Goal: Task Accomplishment & Management: Manage account settings

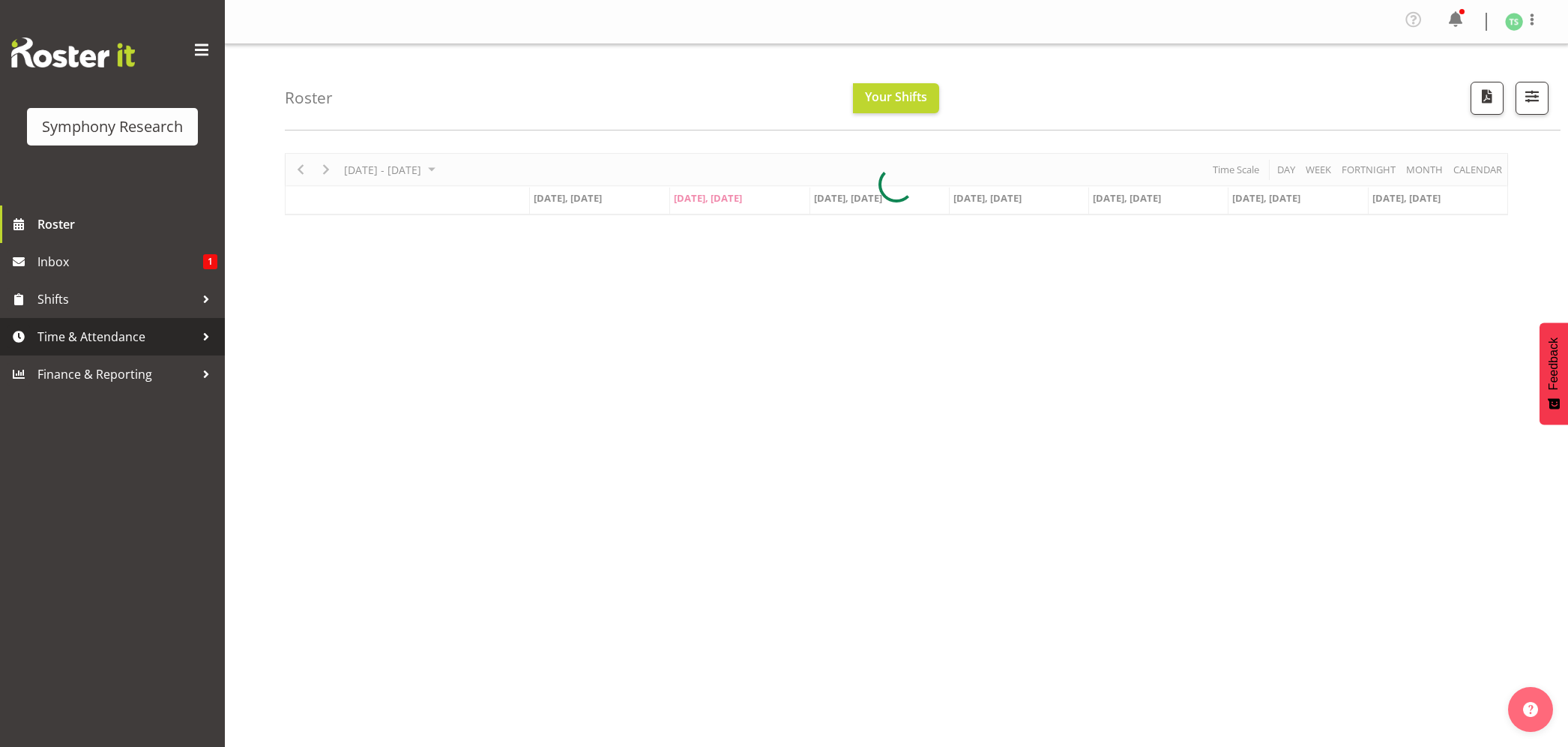
click at [70, 333] on span "Time & Attendance" at bounding box center [116, 337] width 158 height 23
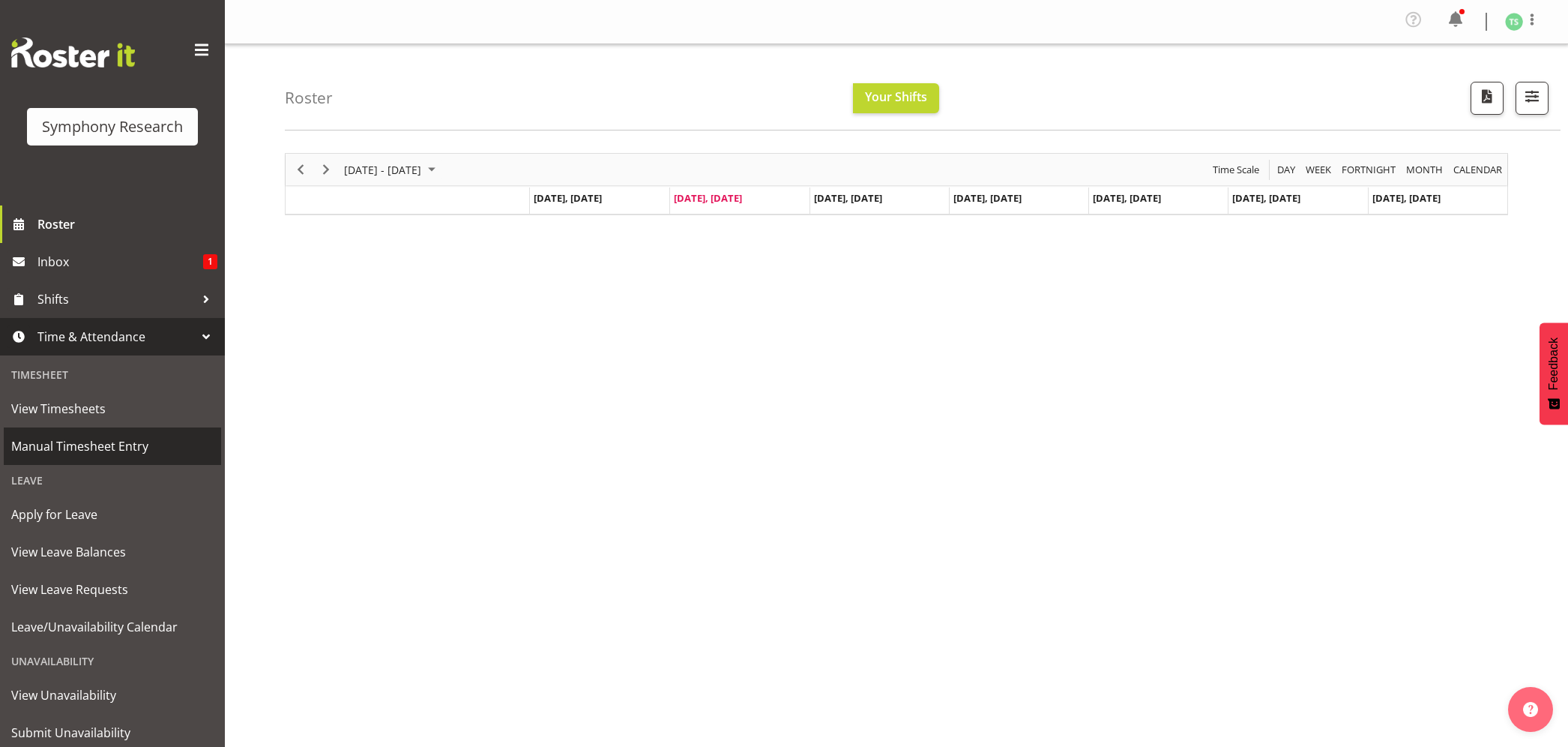
click at [72, 437] on span "Manual Timesheet Entry" at bounding box center [113, 446] width 203 height 23
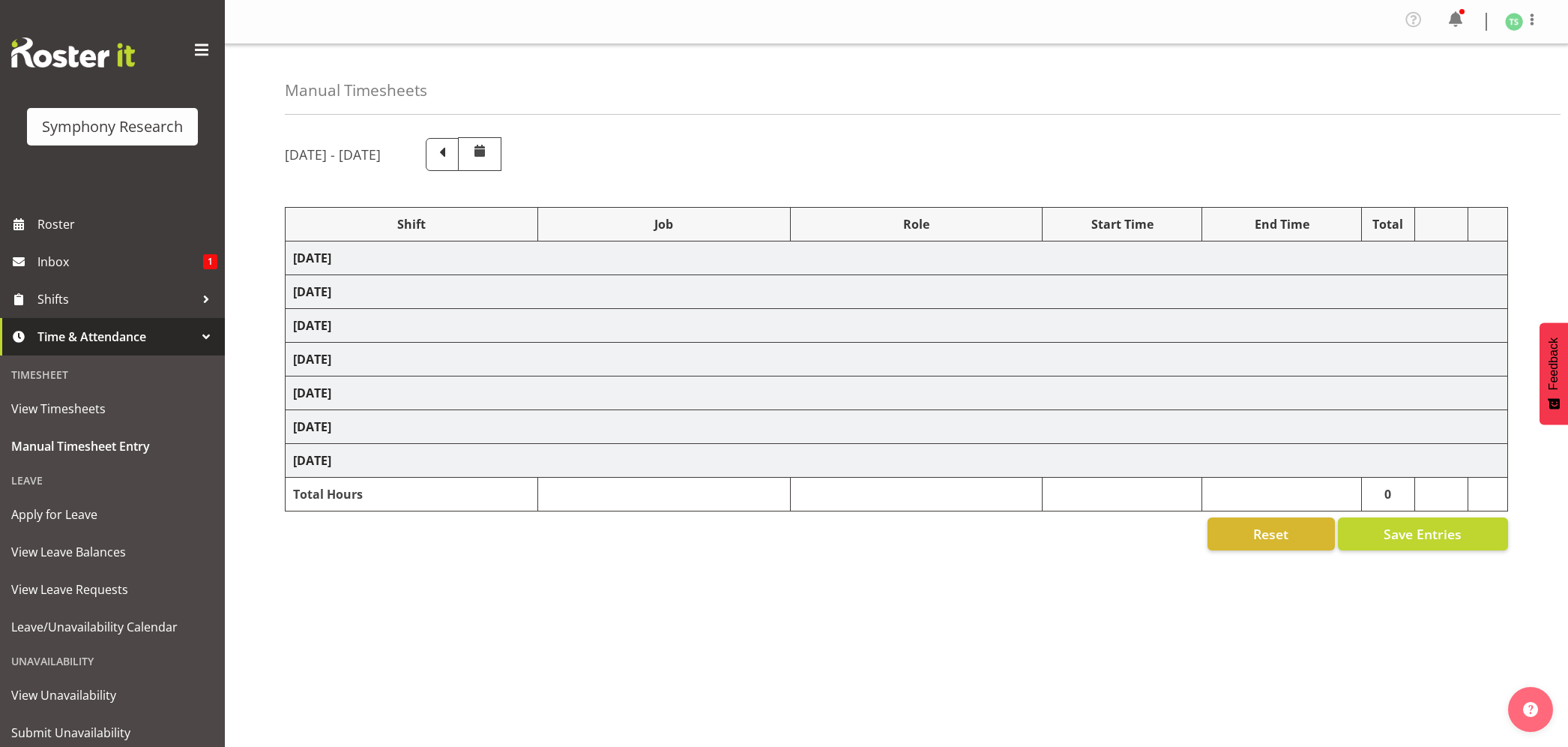
select select "26078"
select select "10587"
select select "47"
select select "26078"
select select "10587"
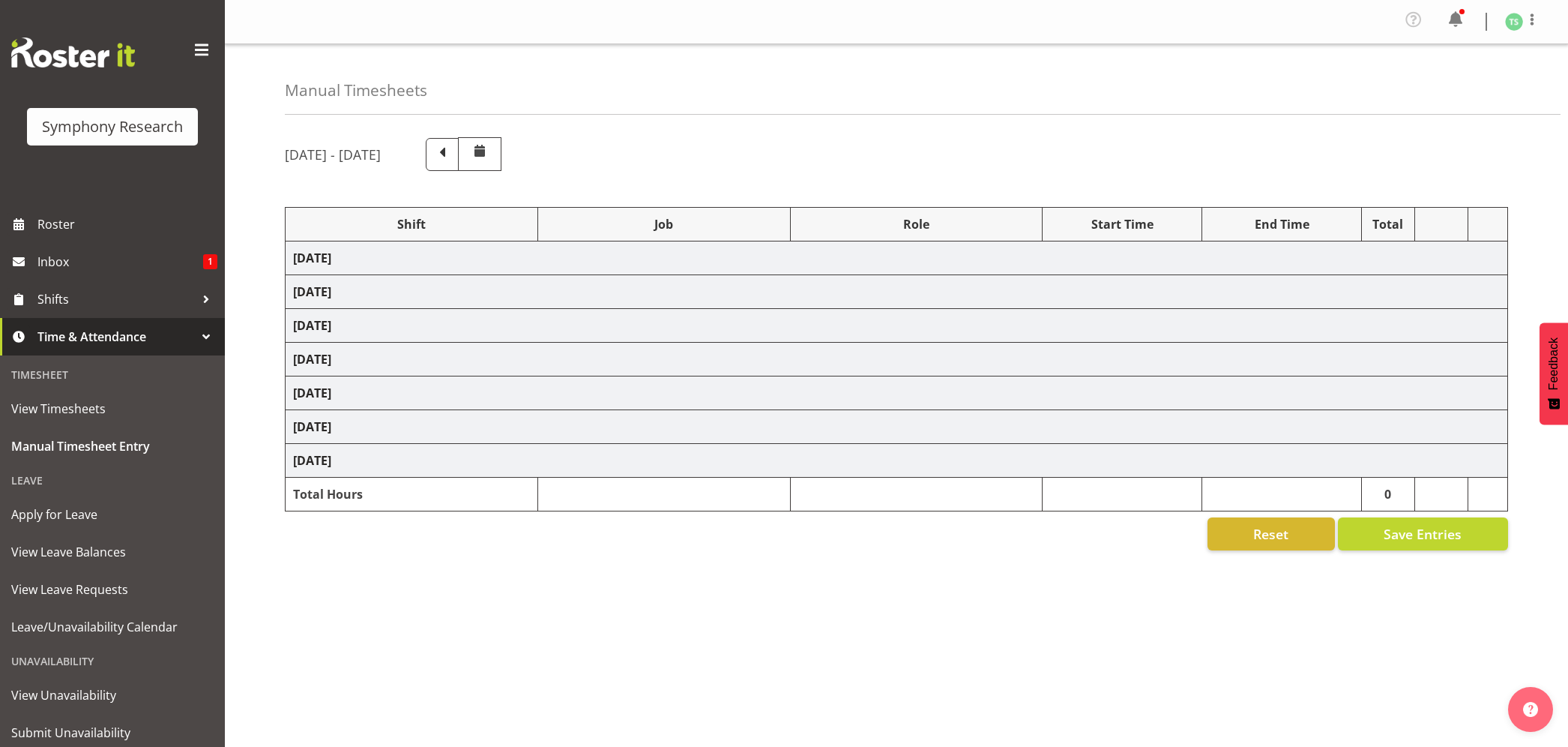
select select "47"
select select "48116"
select select "10587"
select select "47"
select select "56692"
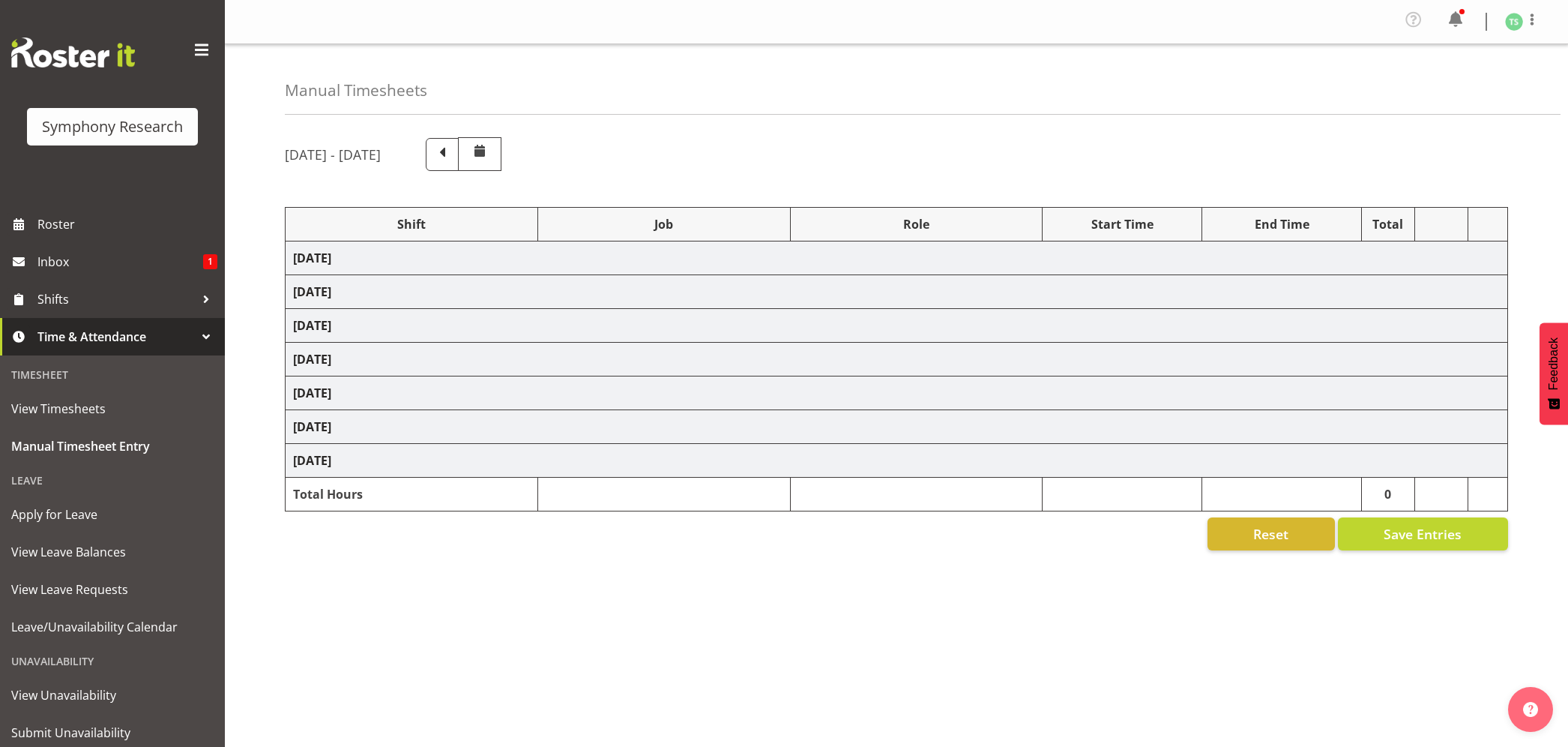
select select "10499"
select select "47"
select select "56692"
select select "10499"
select select "47"
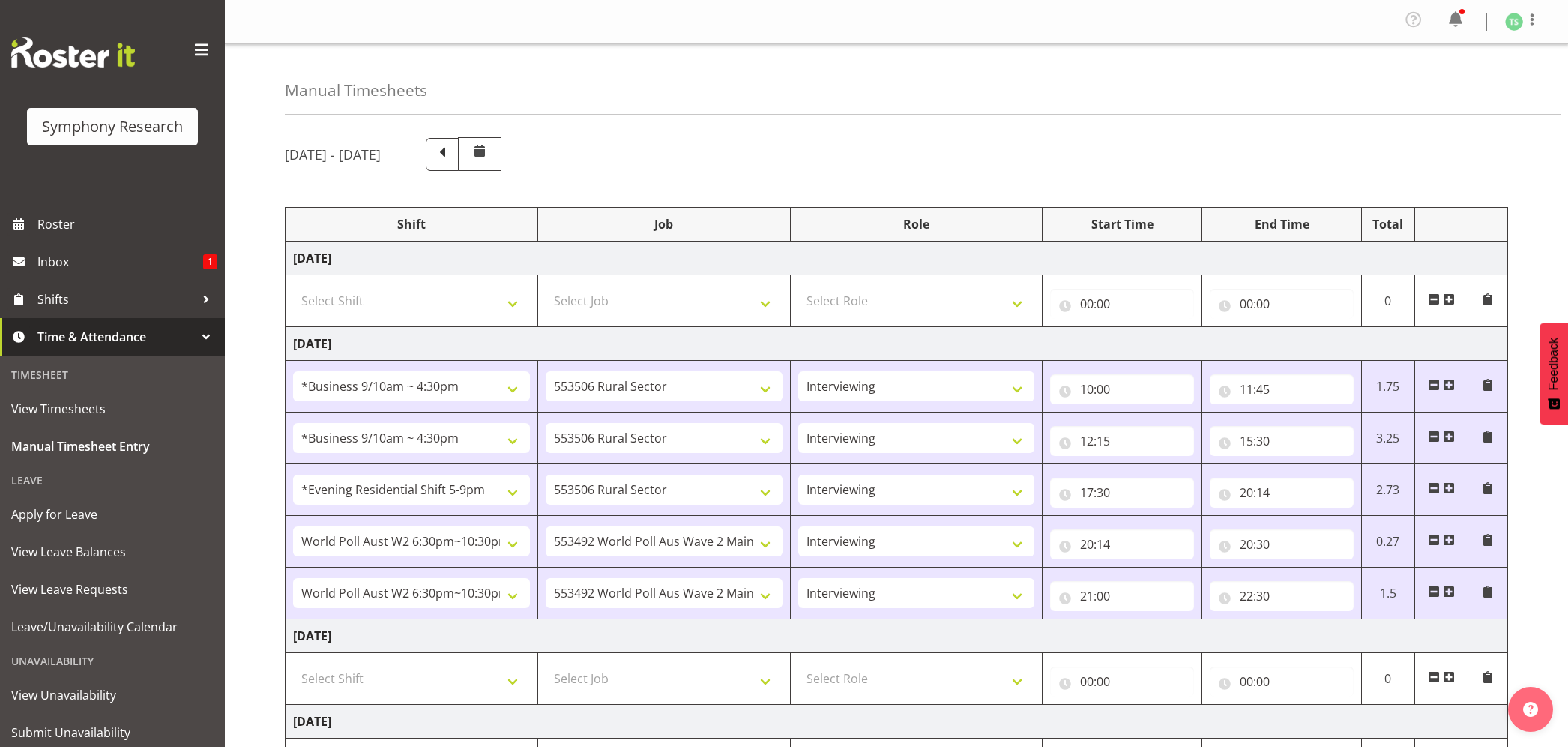
scroll to position [405, 0]
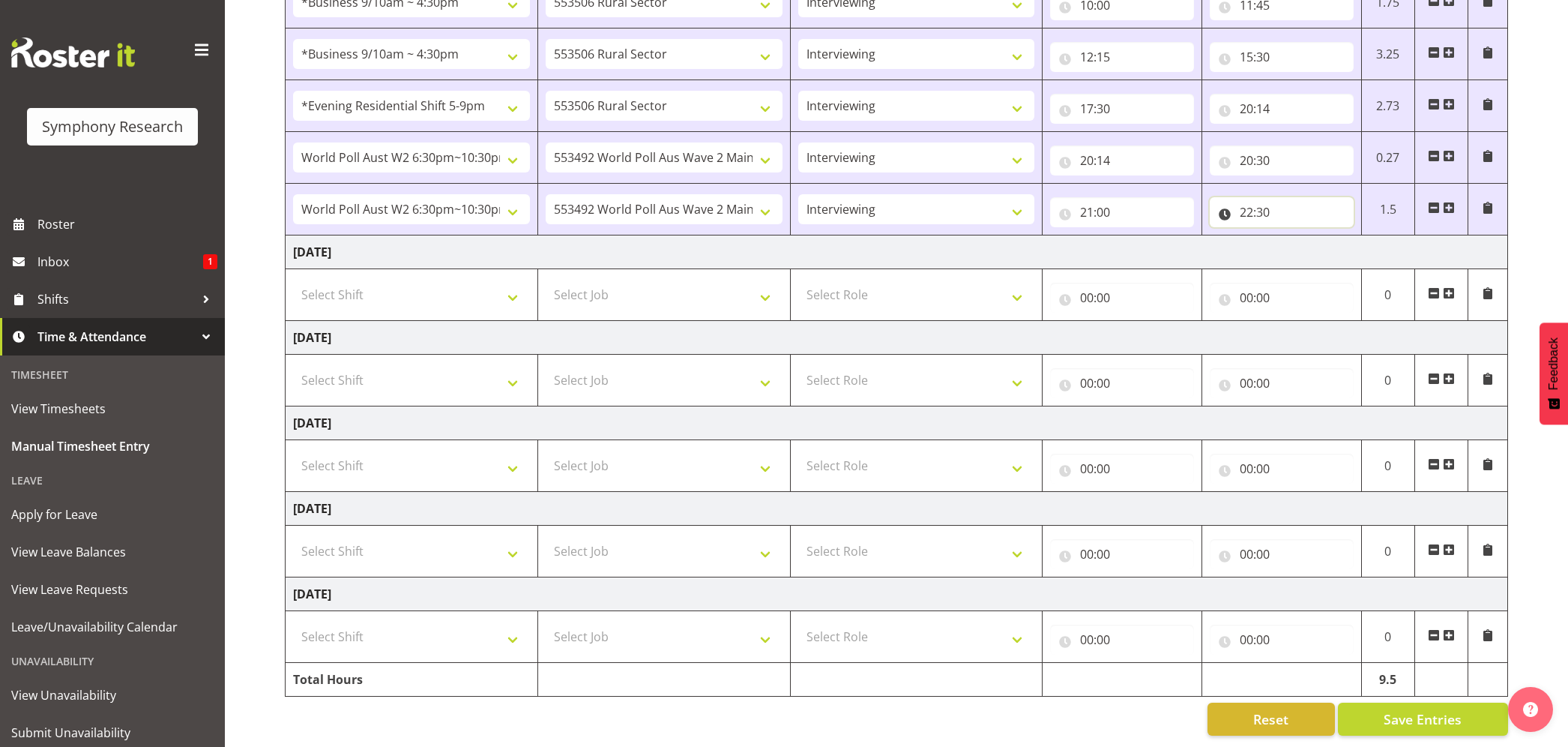
click at [1264, 197] on input "22:30" at bounding box center [1281, 212] width 144 height 30
click at [1354, 236] on select "00 01 02 03 04 05 06 07 08 09 10 11 12 13 14 15 16 17 18 19 20 21 22 23 24 25 2…" at bounding box center [1351, 252] width 34 height 30
select select "0"
click at [1334, 236] on select "00 01 02 03 04 05 06 07 08 09 10 11 12 13 14 15 16 17 18 19 20 21 22 23 24 25 2…" at bounding box center [1351, 252] width 34 height 30
type input "22:00"
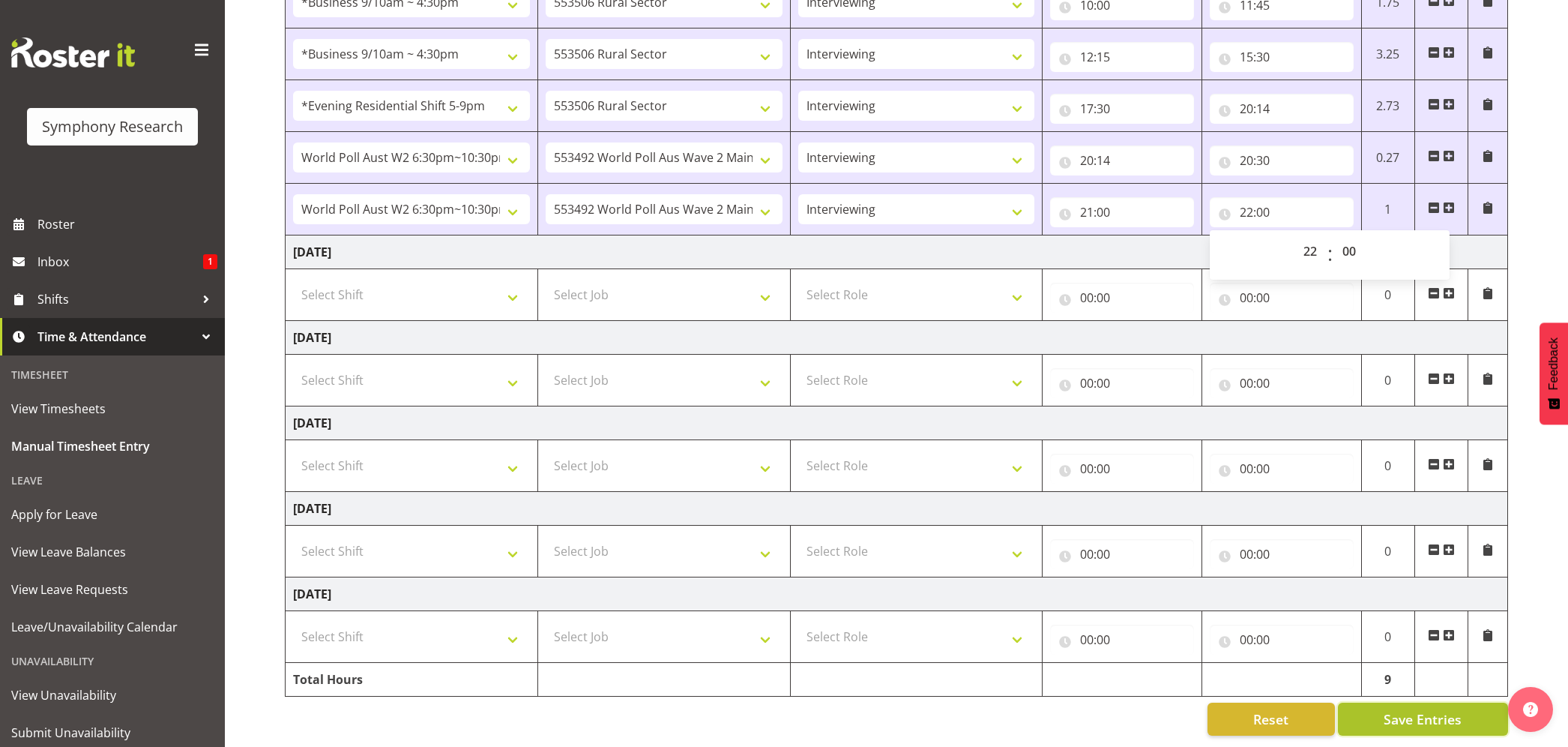
click at [1429, 709] on span "Save Entries" at bounding box center [1423, 719] width 78 height 20
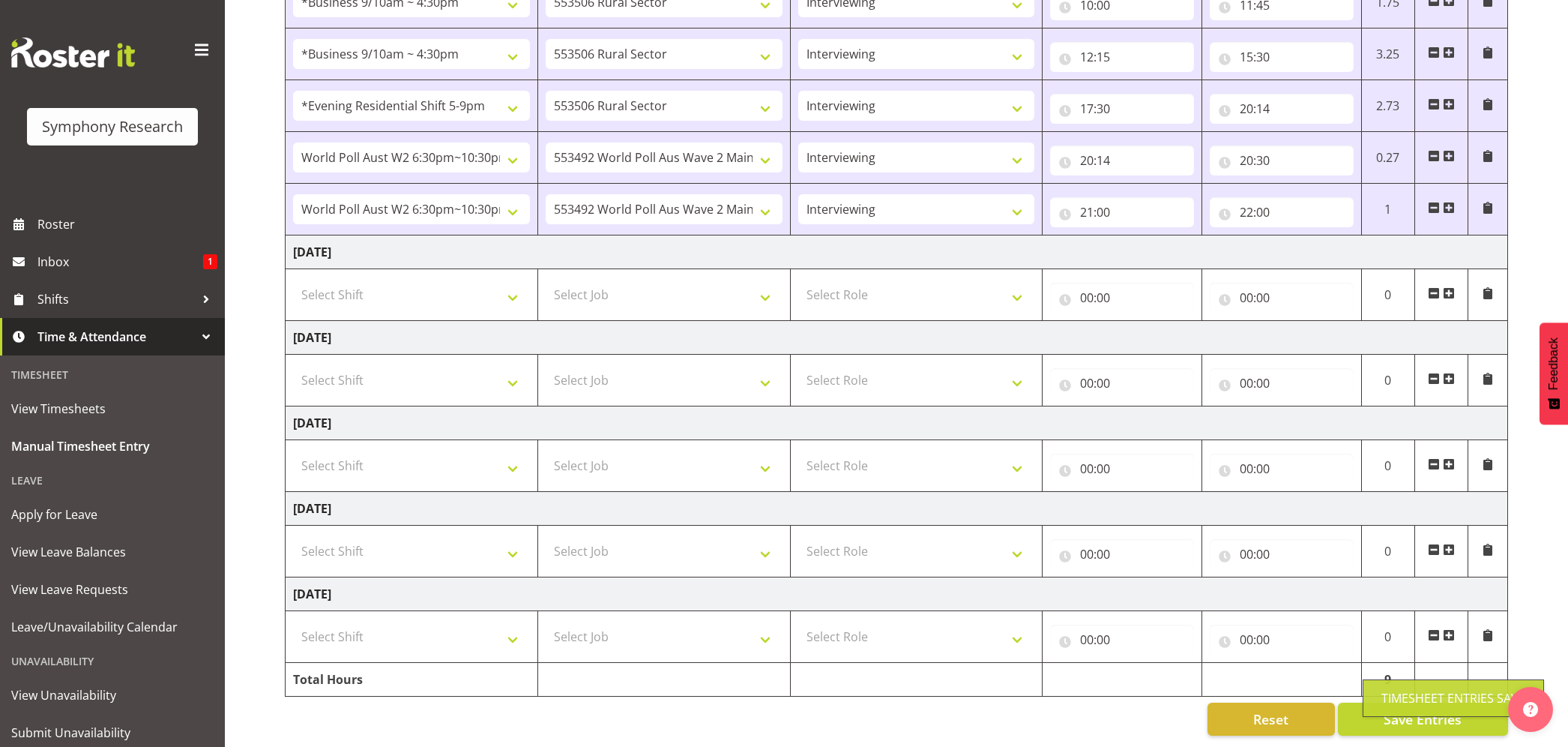
click at [1418, 695] on div "Timesheet Entries Save" at bounding box center [1453, 697] width 144 height 18
click at [1422, 699] on div "Timesheet Entries Save" at bounding box center [1453, 697] width 144 height 18
click at [1416, 709] on span "Save Entries" at bounding box center [1423, 719] width 78 height 20
click at [1414, 709] on span "Save Entries" at bounding box center [1423, 719] width 78 height 20
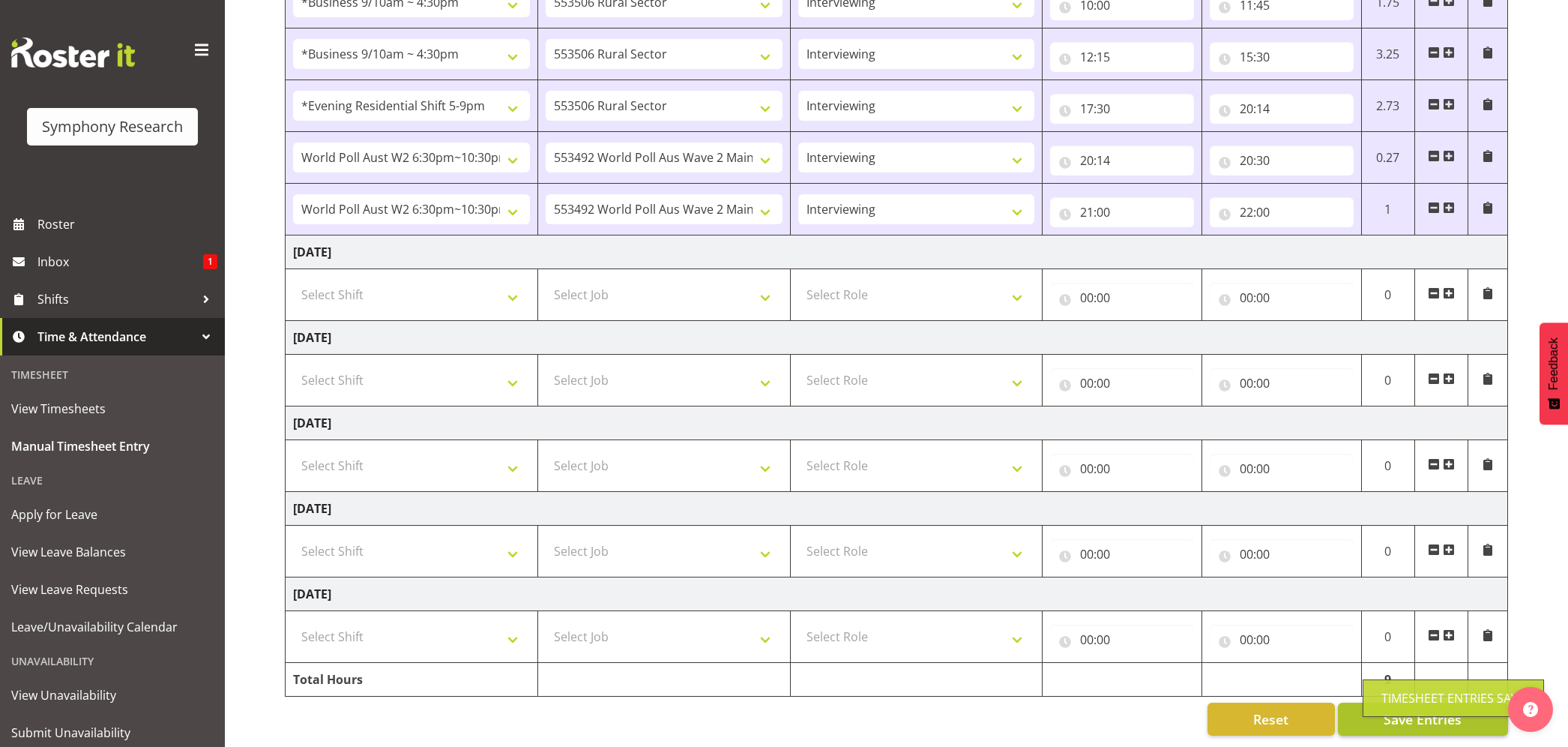
click at [1403, 711] on div "Timesheet Entries Save" at bounding box center [1453, 698] width 181 height 38
click at [1409, 684] on div "September 8th - September 14th 2025 Shift Job Role Start Time End Time Total Mo…" at bounding box center [927, 244] width 1284 height 1004
click at [1419, 702] on button "Save Entries" at bounding box center [1423, 718] width 170 height 33
click at [1418, 702] on button "Save Entries" at bounding box center [1423, 718] width 170 height 33
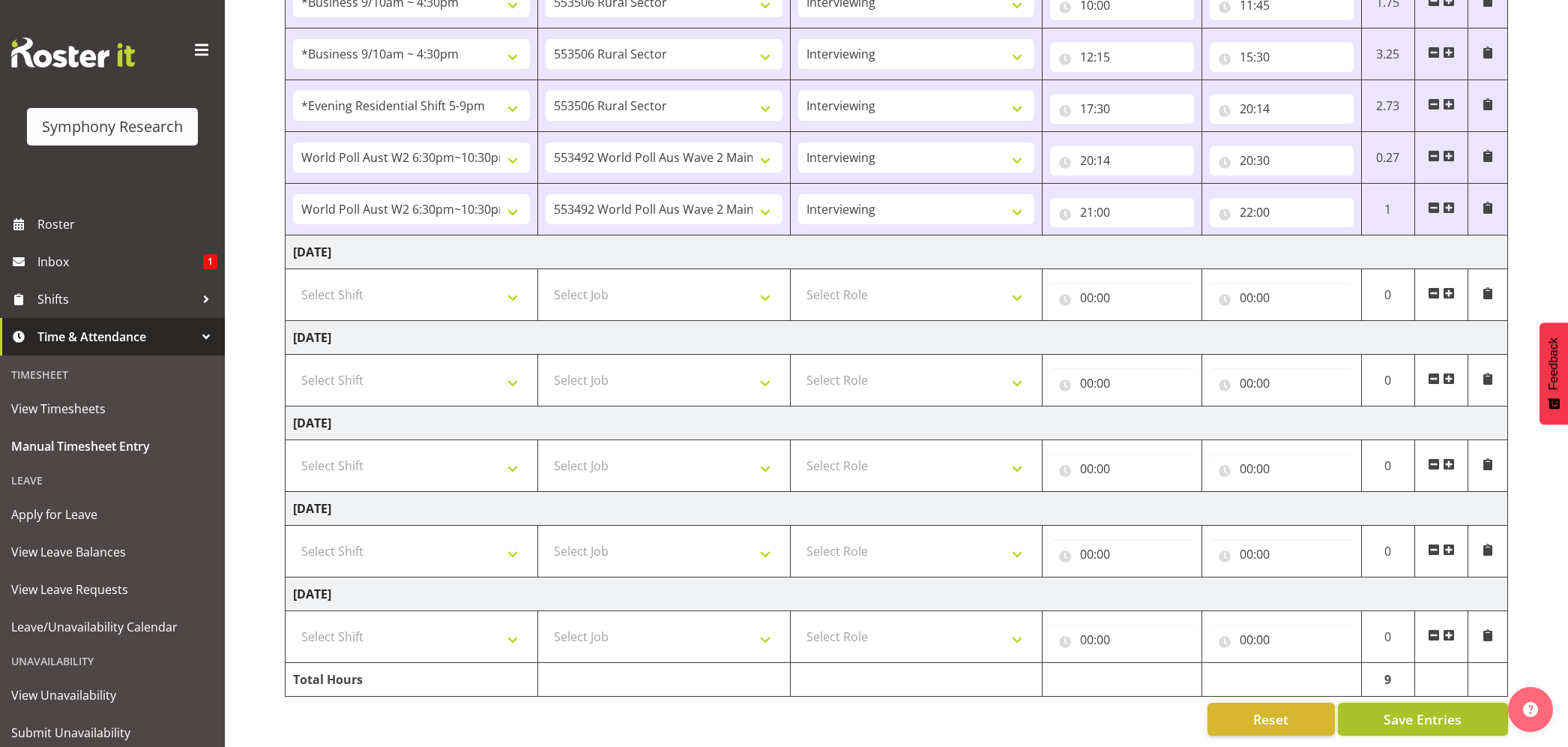
click at [1418, 702] on button "Save Entries" at bounding box center [1423, 718] width 170 height 33
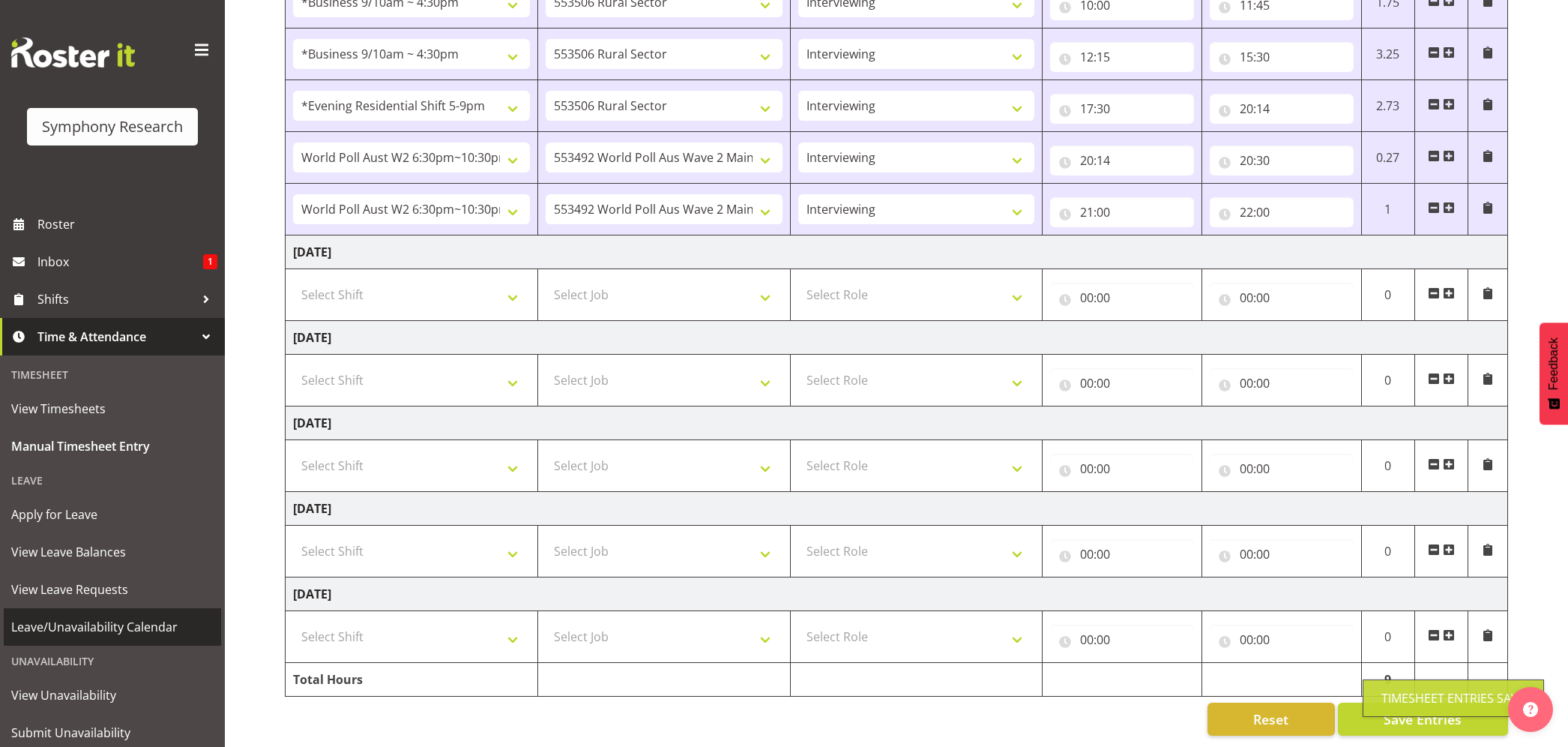
click at [156, 619] on span "Leave/Unavailability Calendar" at bounding box center [113, 627] width 203 height 23
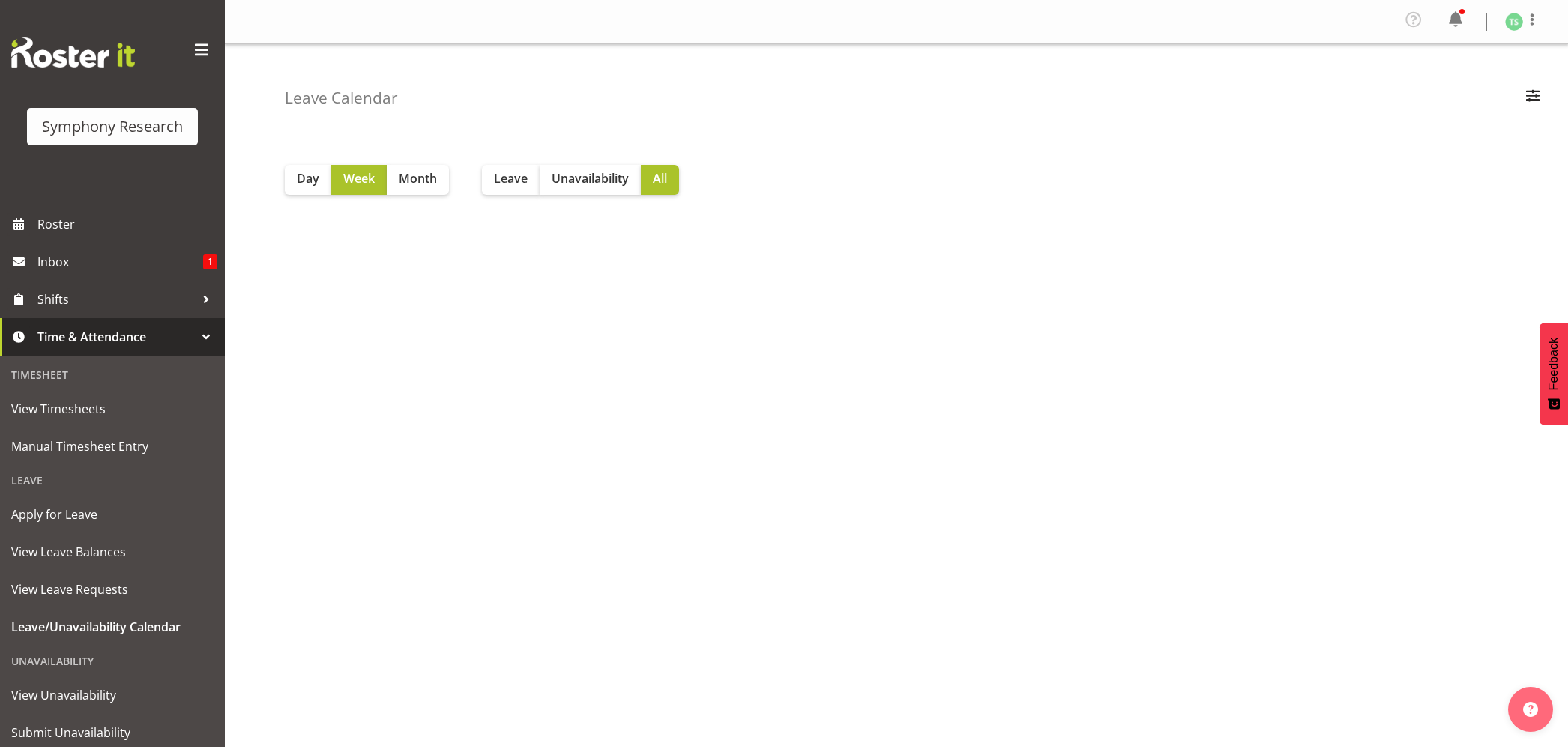
scroll to position [46, 0]
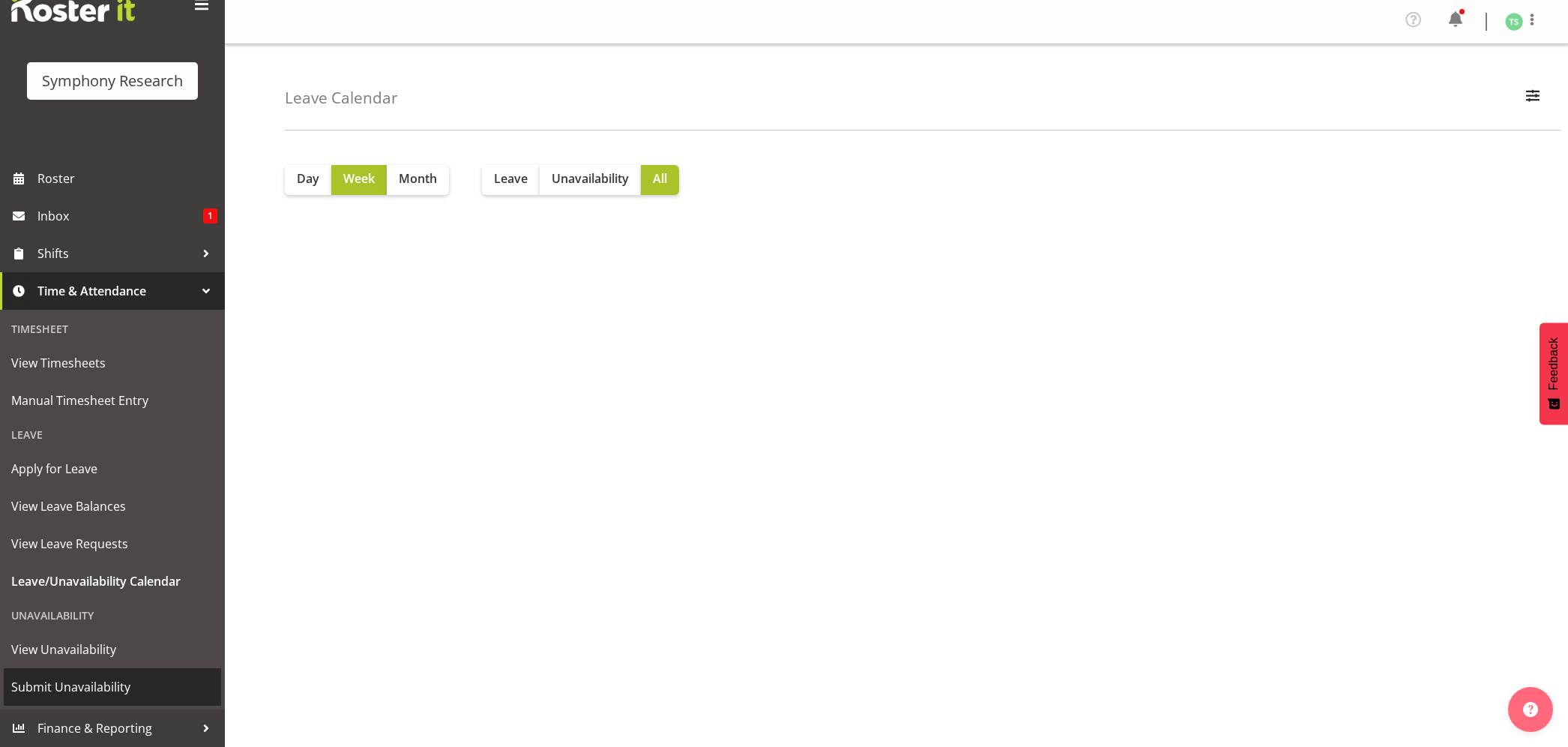
click at [61, 676] on span "Submit Unavailability" at bounding box center [113, 687] width 203 height 23
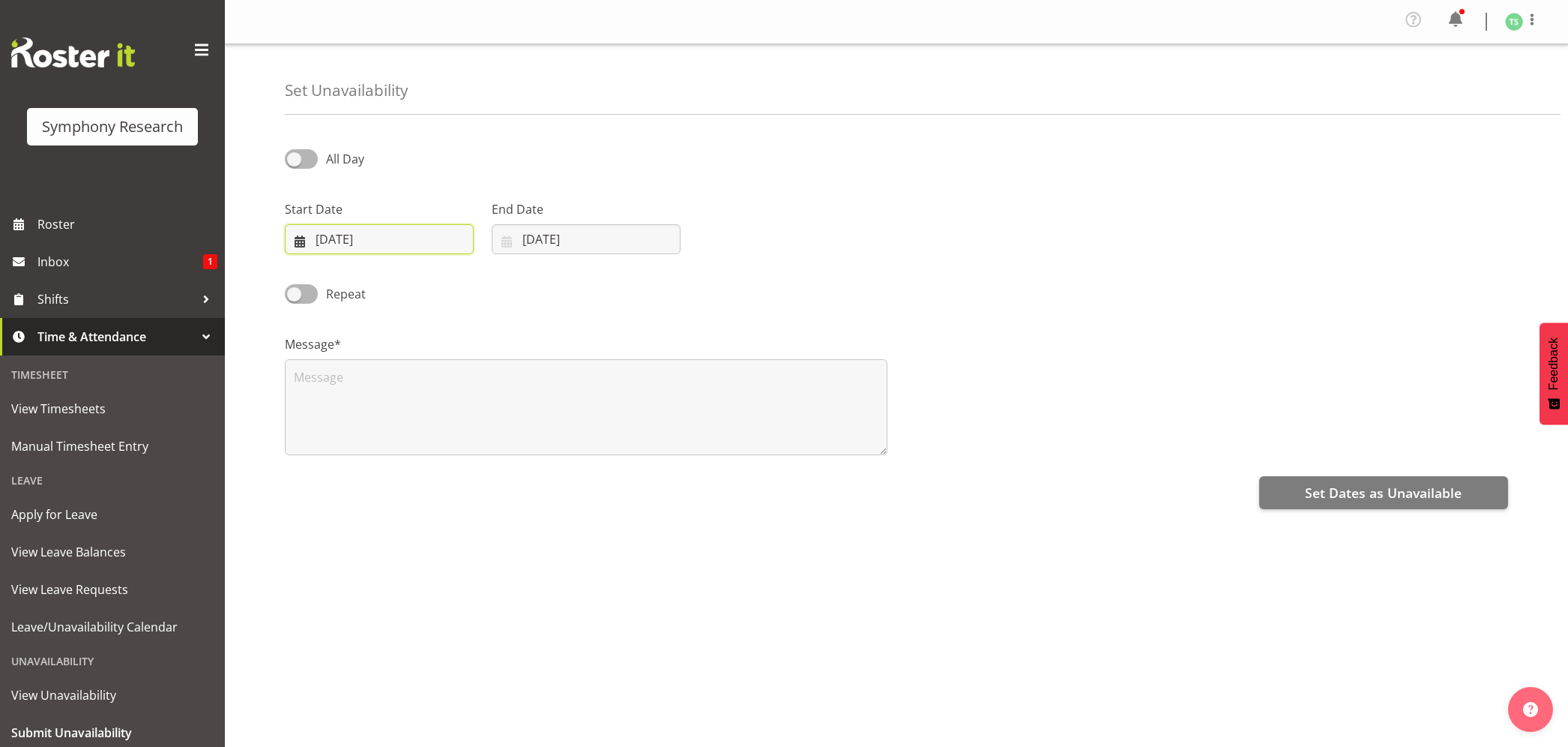
click at [344, 250] on input "09/09/2025" at bounding box center [379, 239] width 189 height 30
click at [340, 423] on span "15" at bounding box center [344, 418] width 12 height 14
type input "15/09/2025"
click at [540, 240] on input "09/09/2025" at bounding box center [586, 239] width 189 height 30
click at [546, 415] on span "15" at bounding box center [552, 418] width 12 height 14
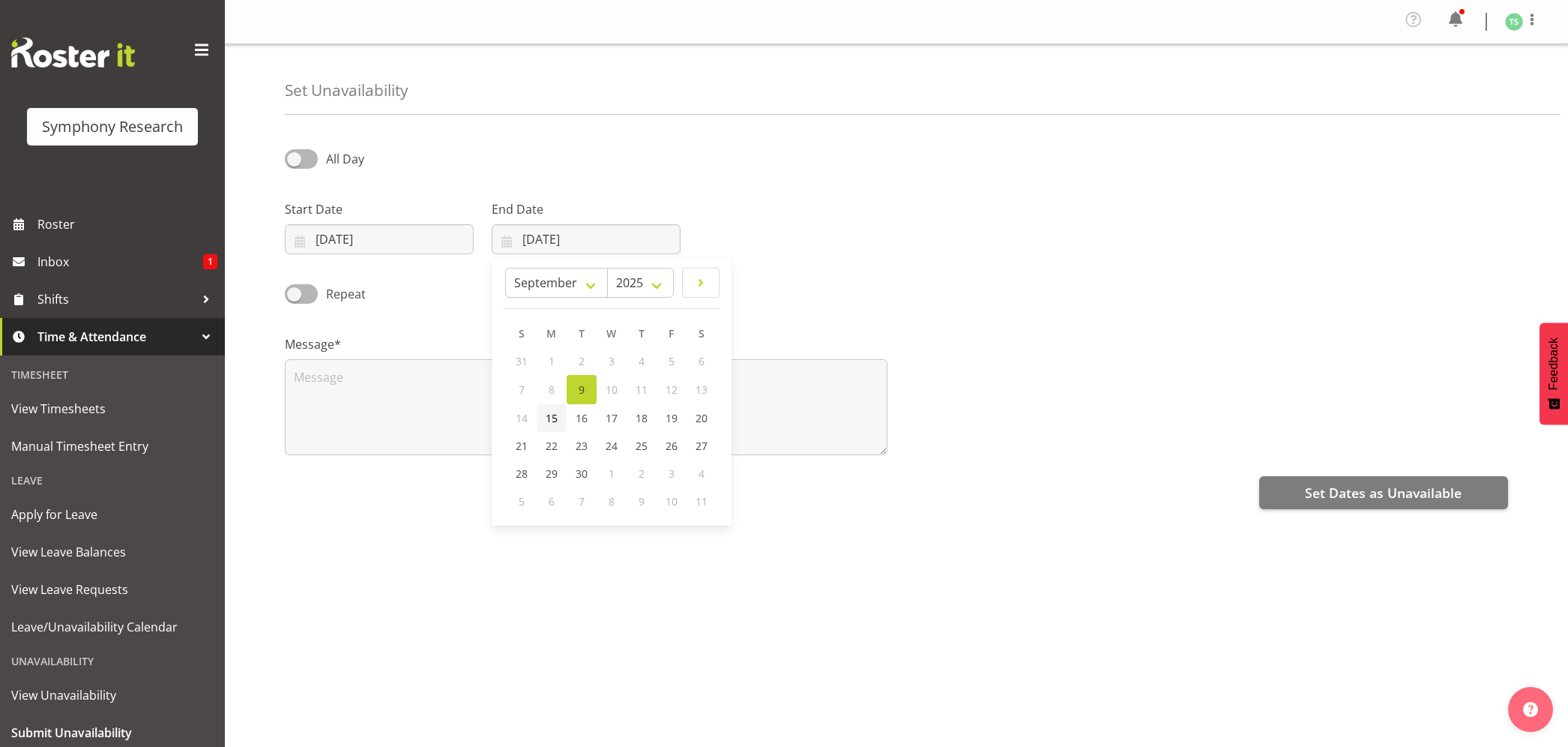
type input "15/09/2025"
click at [507, 419] on textarea at bounding box center [586, 407] width 602 height 96
type textarea "Day off"
click at [1329, 475] on div "Set Dates as Unavailable" at bounding box center [897, 491] width 1224 height 36
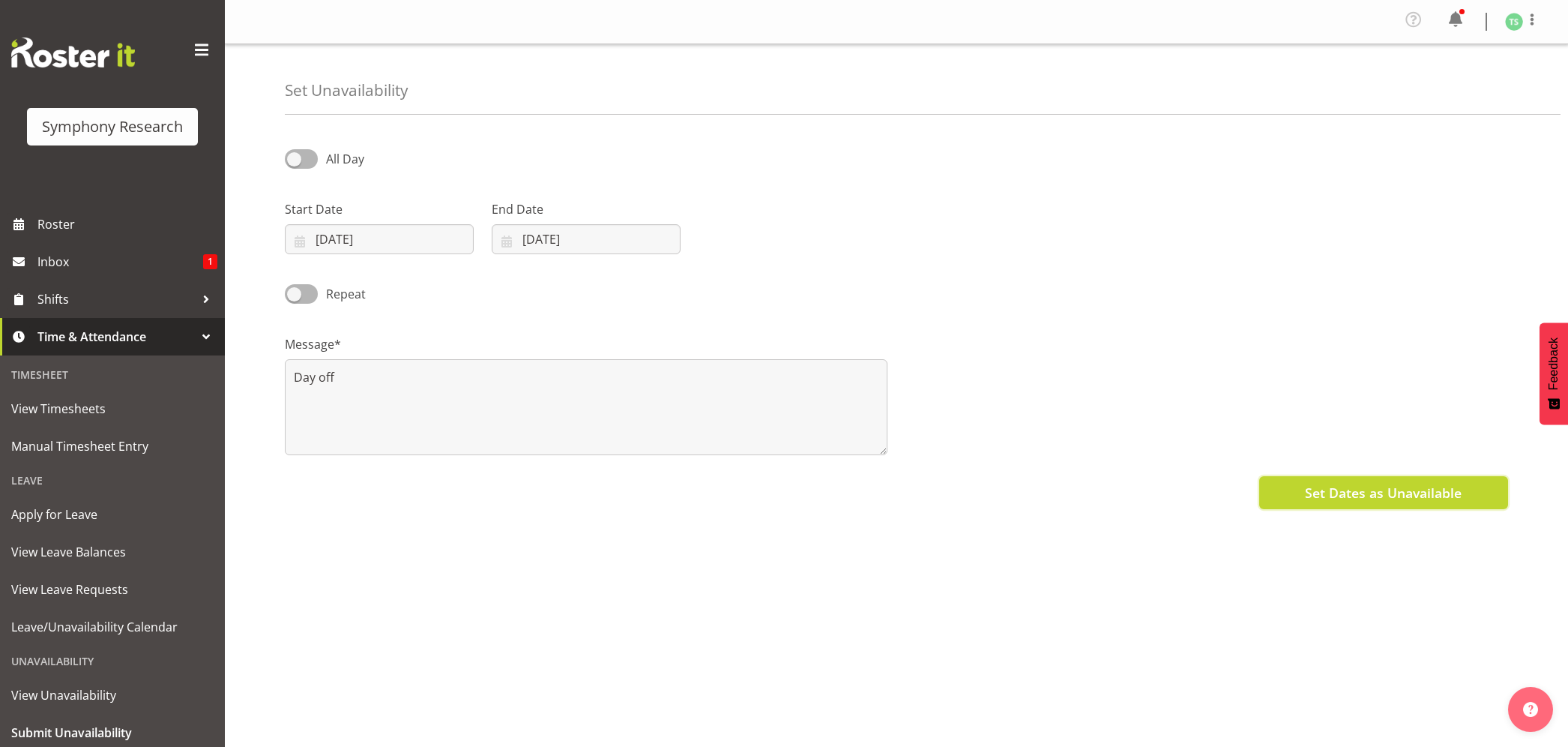
click at [1453, 492] on span "Set Dates as Unavailable" at bounding box center [1383, 492] width 157 height 20
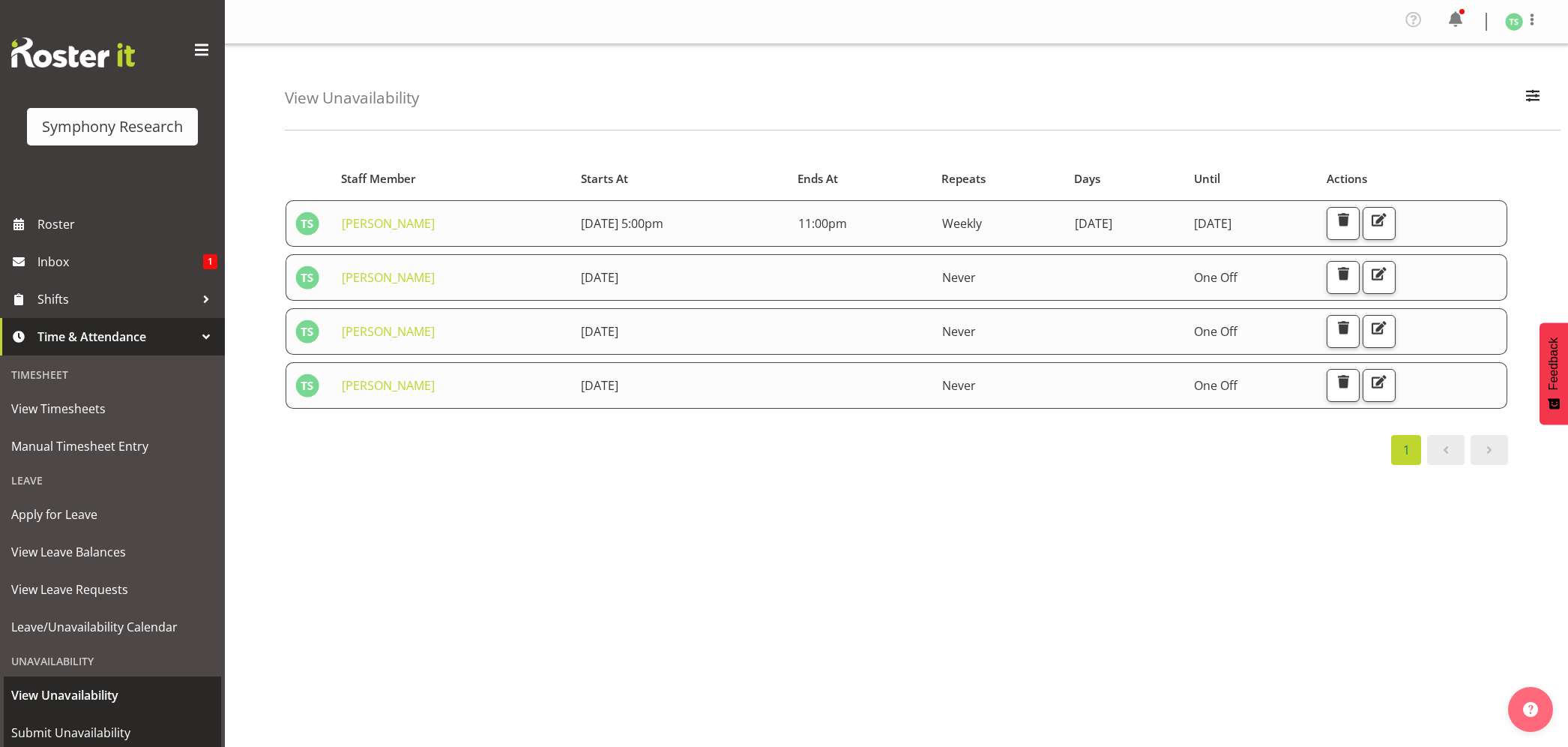
drag, startPoint x: 93, startPoint y: 715, endPoint x: 103, endPoint y: 709, distance: 11.7
click at [93, 712] on div "Timesheet View Timesheets Manual Timesheet Entry Leave Apply for Leave View Lea…" at bounding box center [113, 556] width 225 height 400
click at [109, 724] on span "Submit Unavailability" at bounding box center [113, 732] width 203 height 23
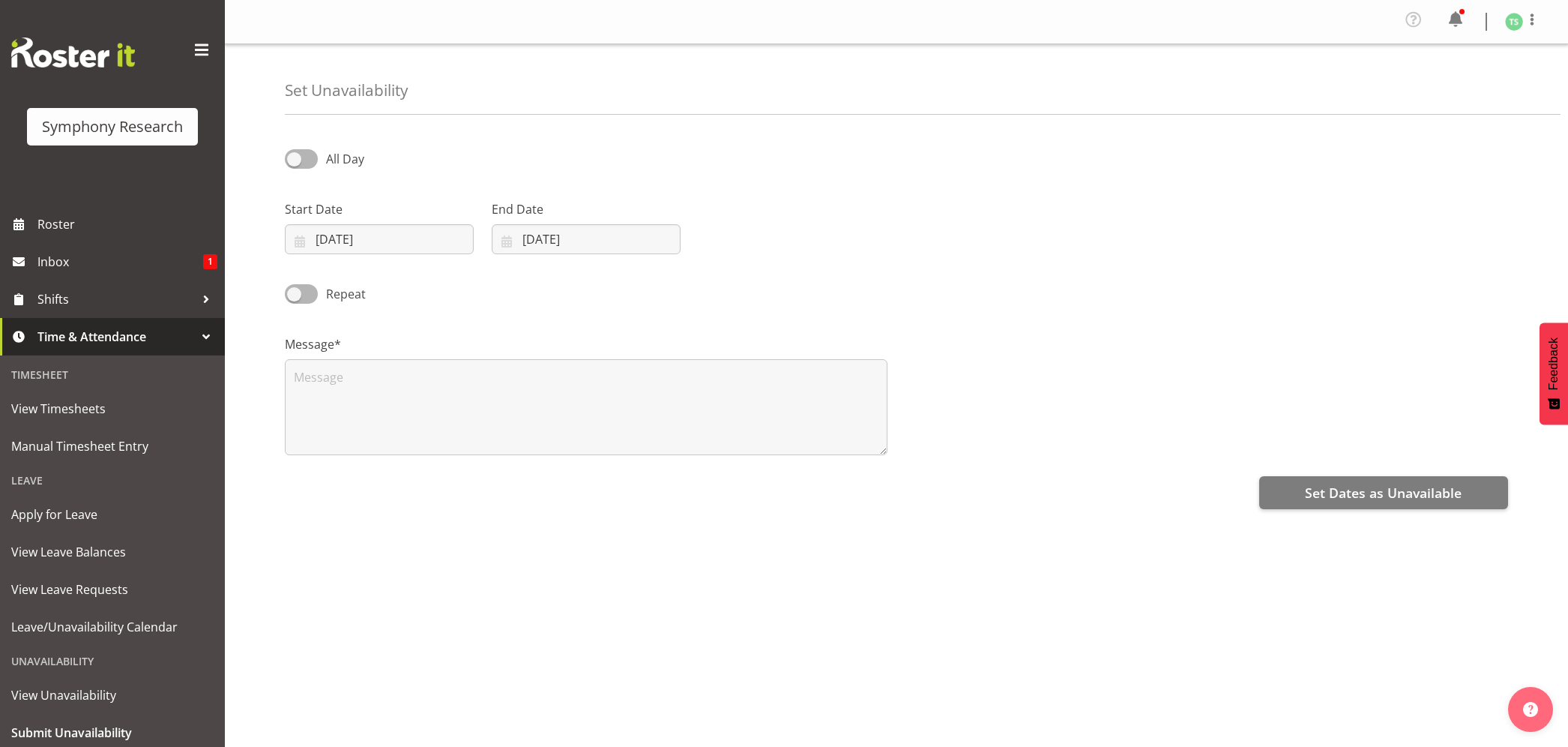
select select "8"
select select "2025"
click at [408, 246] on input "[DATE]" at bounding box center [379, 239] width 189 height 30
click at [411, 421] on link "17" at bounding box center [404, 419] width 30 height 28
type input "17/09/2025"
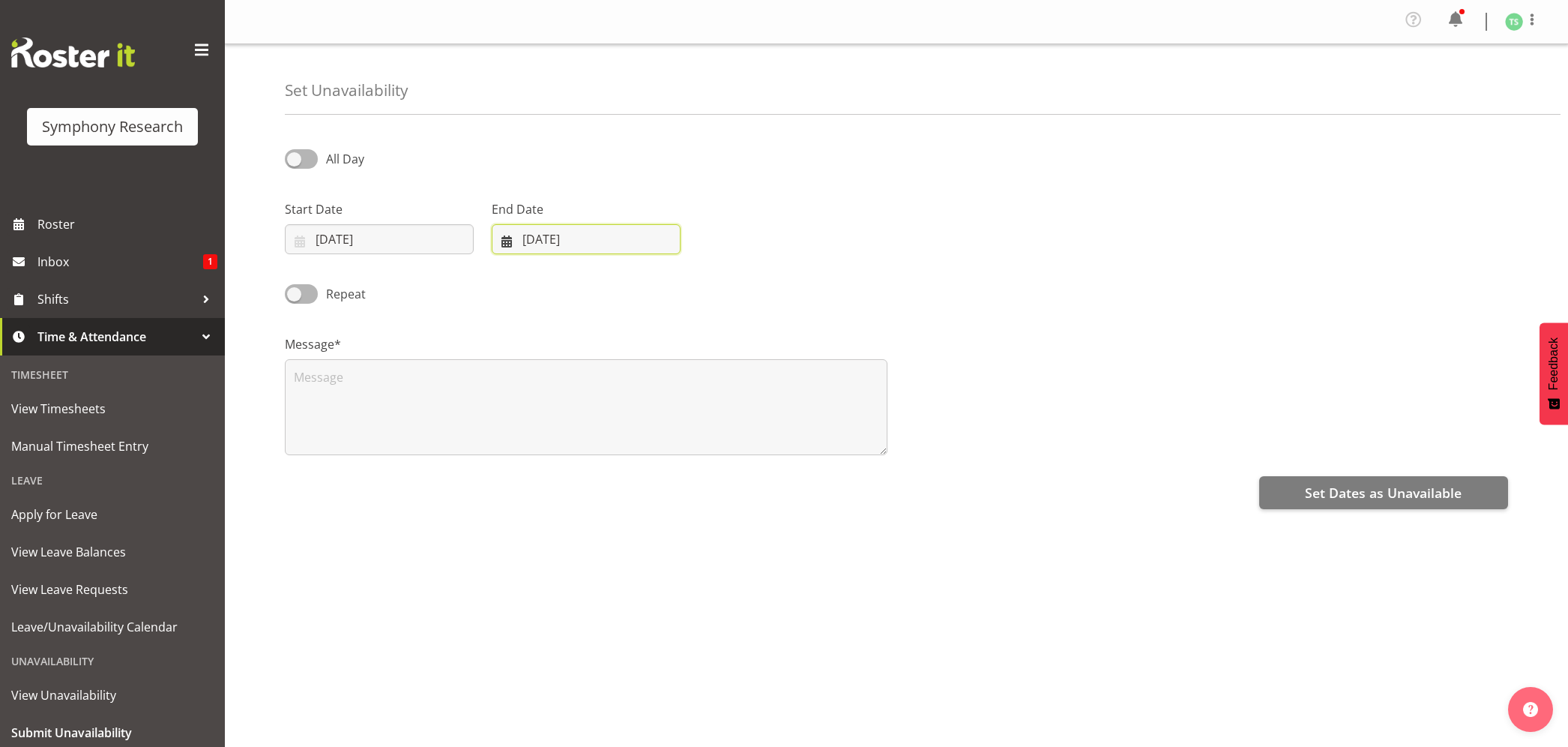
click at [556, 237] on input "09/09/2025" at bounding box center [586, 239] width 189 height 30
click at [620, 419] on link "17" at bounding box center [612, 419] width 30 height 28
type input "17/09/2025"
click at [579, 415] on textarea at bounding box center [586, 407] width 602 height 96
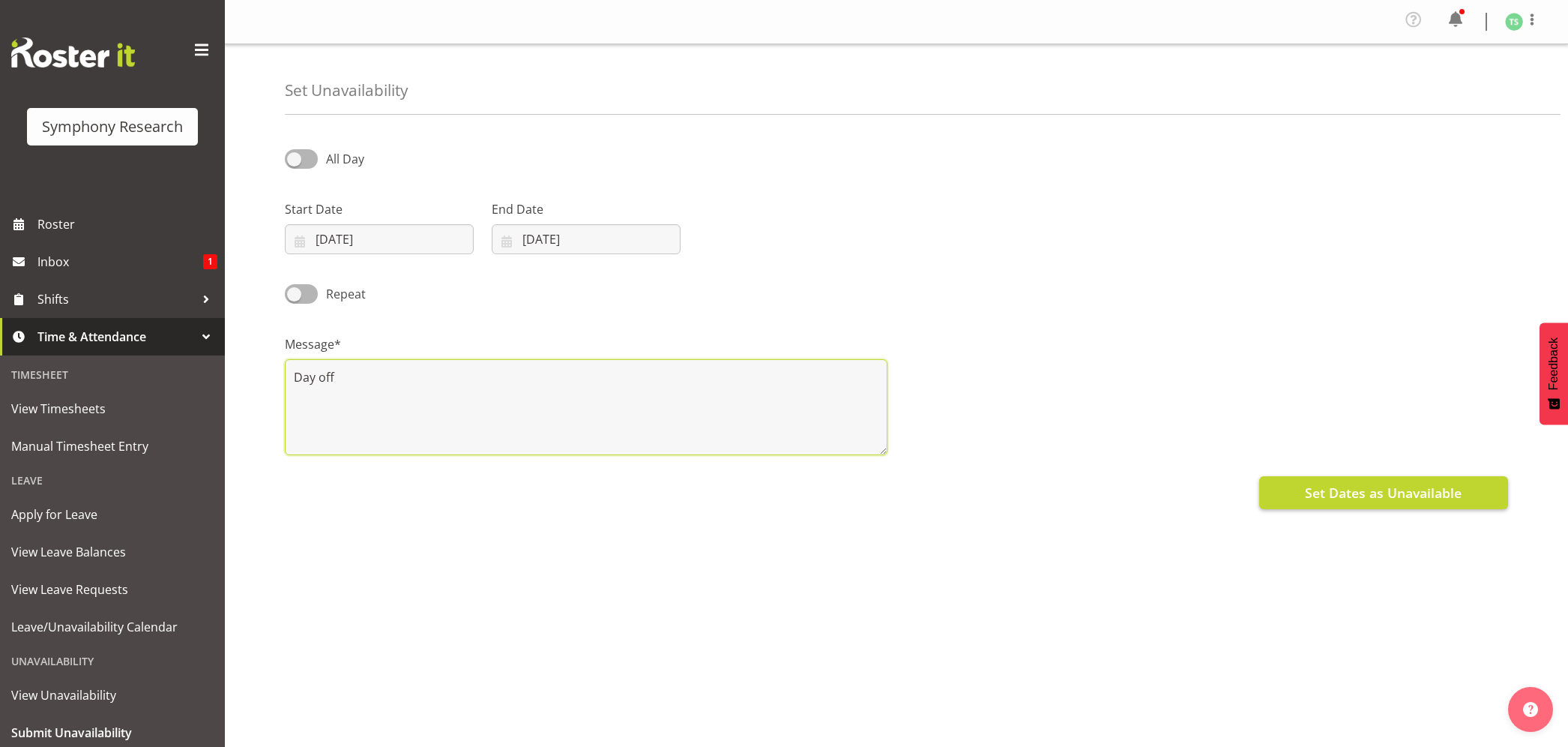
type textarea "Day off"
click at [1392, 487] on span "Set Dates as Unavailable" at bounding box center [1383, 492] width 157 height 20
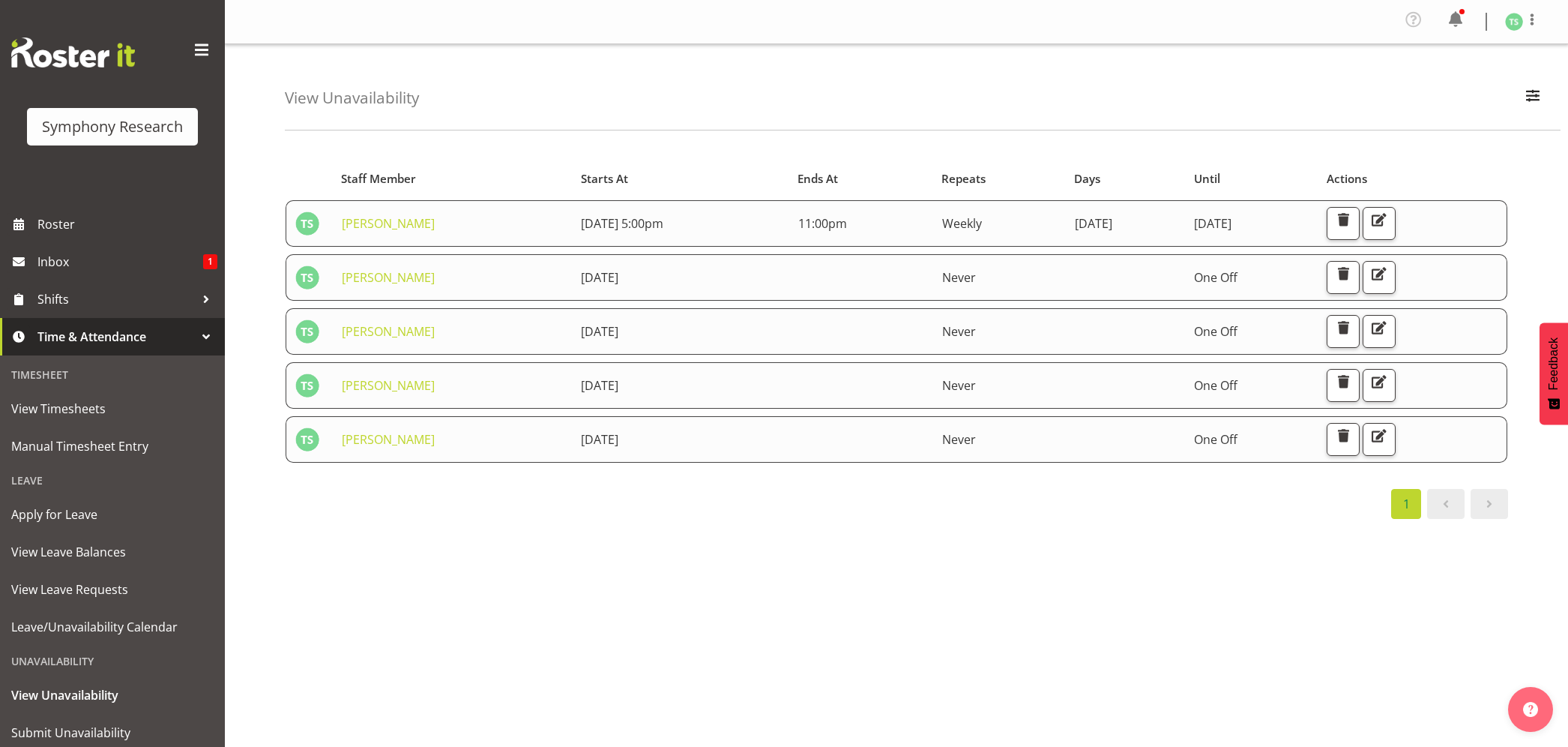
scroll to position [46, 0]
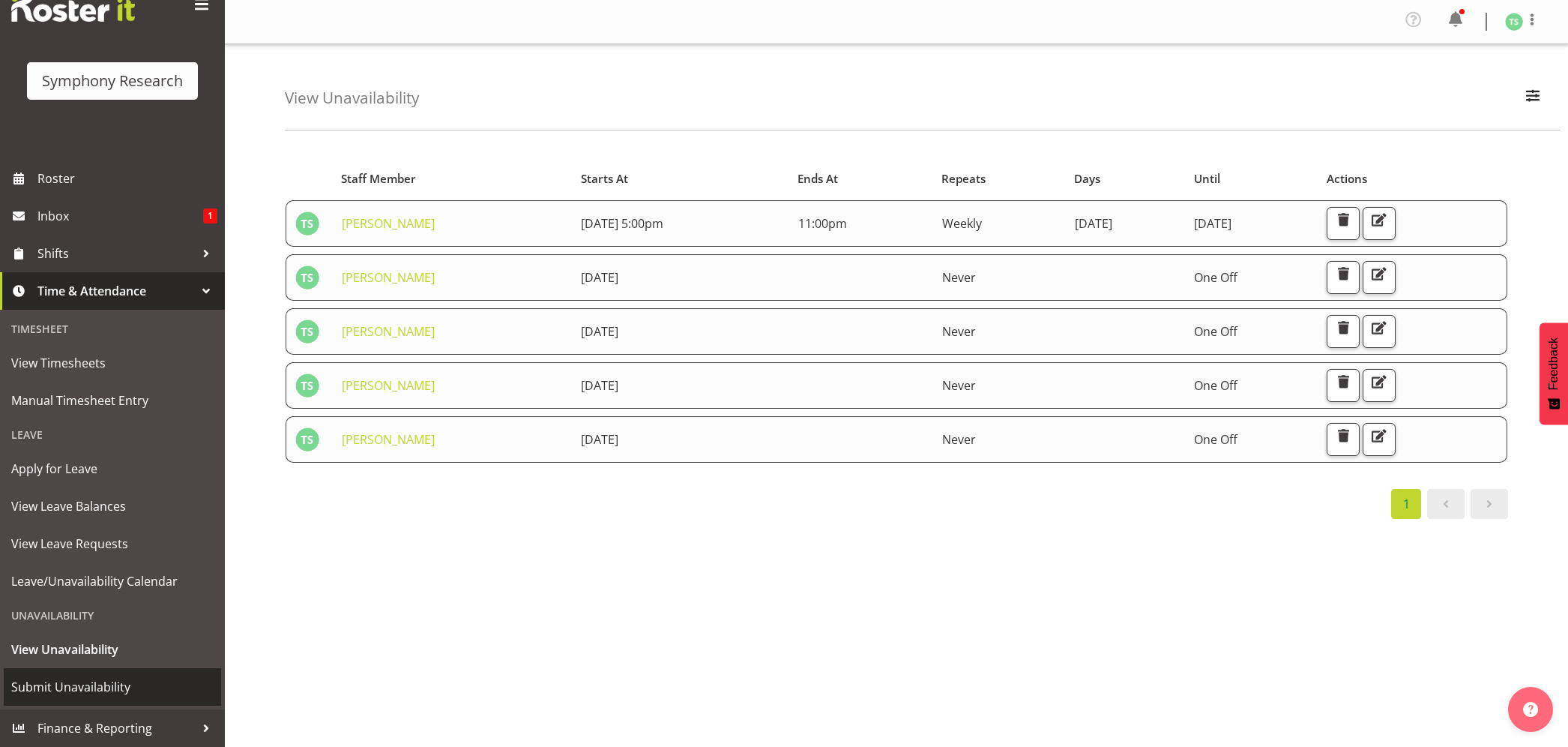
click at [93, 687] on span "Submit Unavailability" at bounding box center [113, 687] width 203 height 23
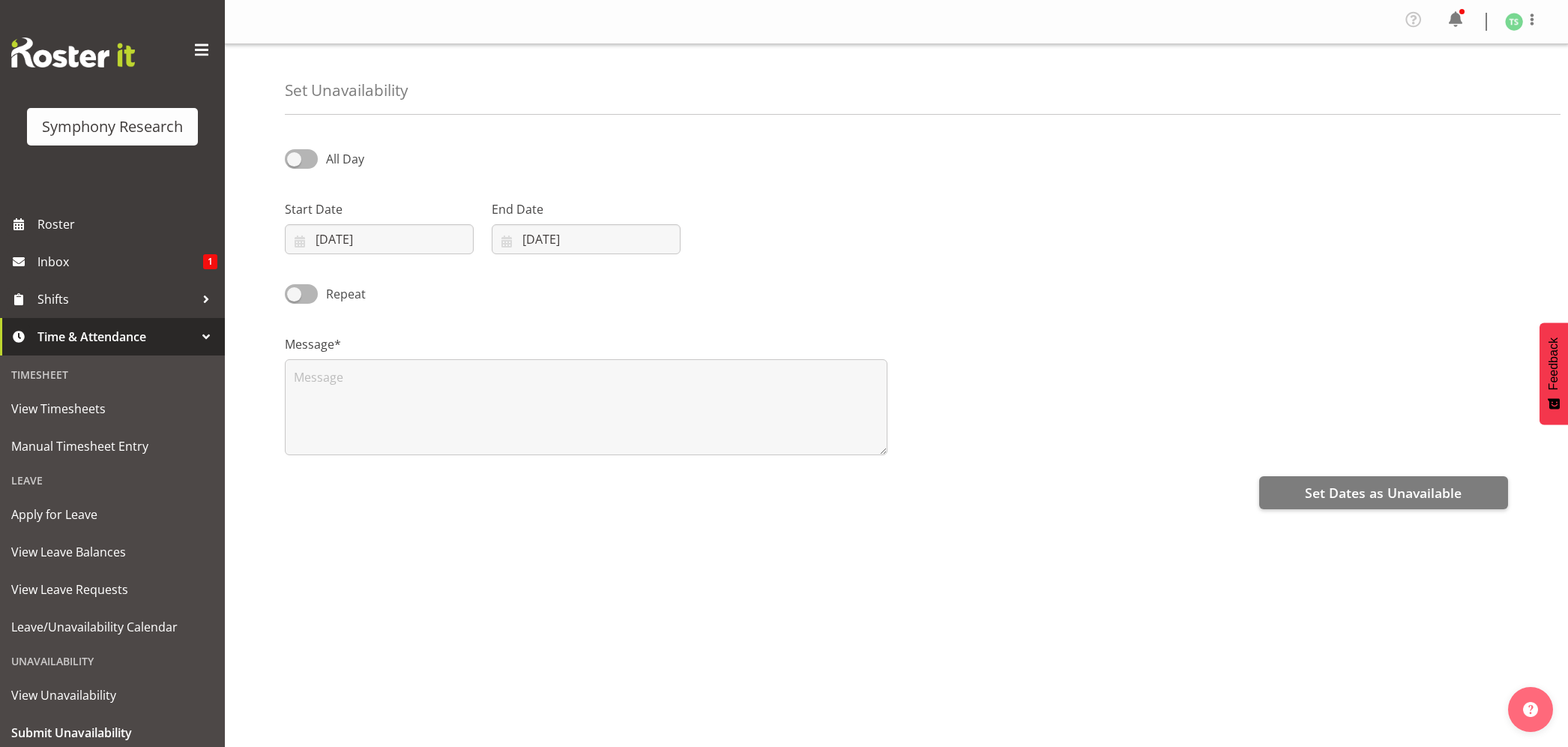
select select "8"
select select "2025"
click at [371, 248] on input "[DATE]" at bounding box center [379, 239] width 189 height 30
click at [550, 236] on input "[DATE]" at bounding box center [586, 239] width 189 height 30
click at [697, 420] on span "20" at bounding box center [701, 418] width 12 height 14
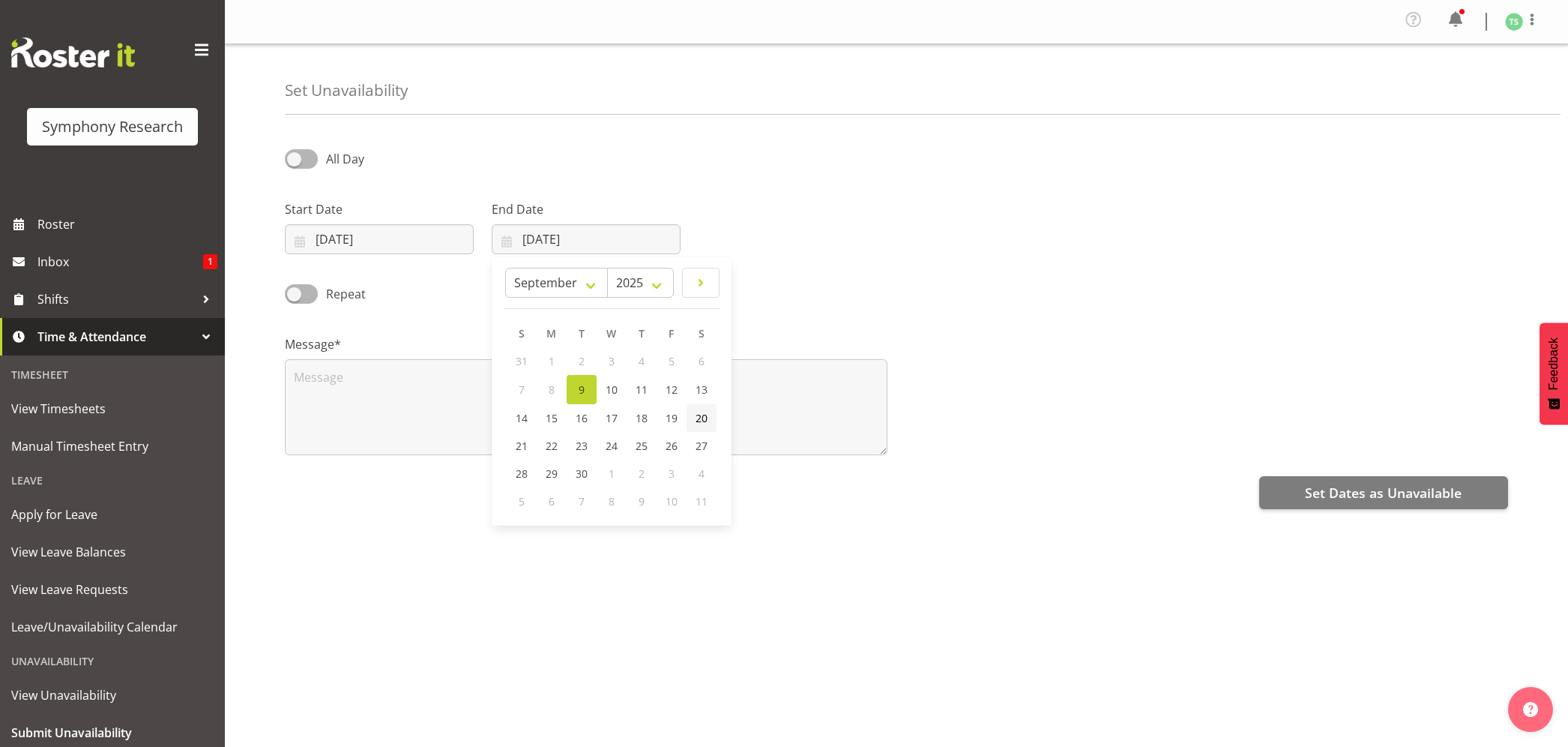
type input "[DATE]"
click at [699, 412] on textarea at bounding box center [586, 407] width 602 height 96
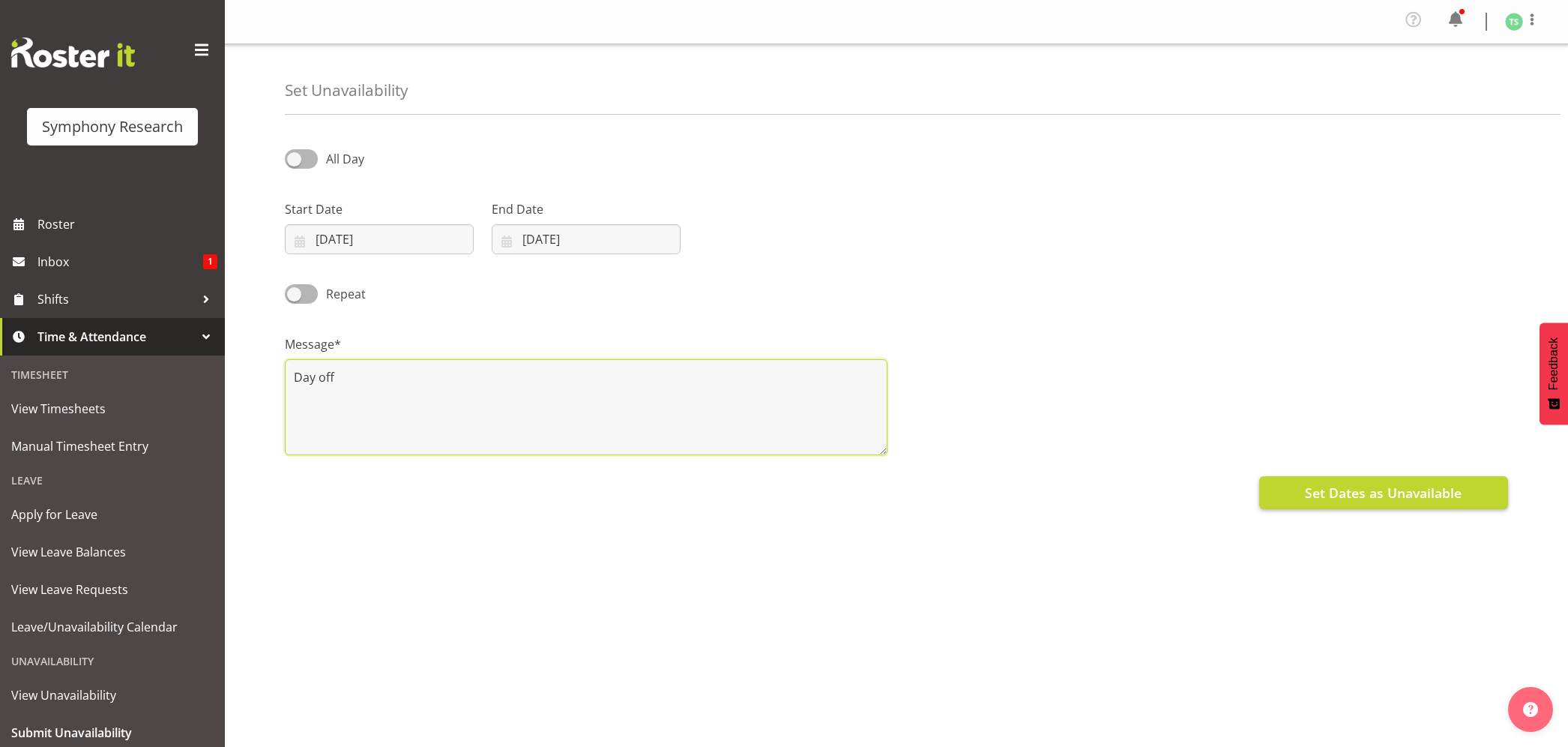
type textarea "Day off"
click at [1395, 499] on span "Set Dates as Unavailable" at bounding box center [1383, 492] width 157 height 20
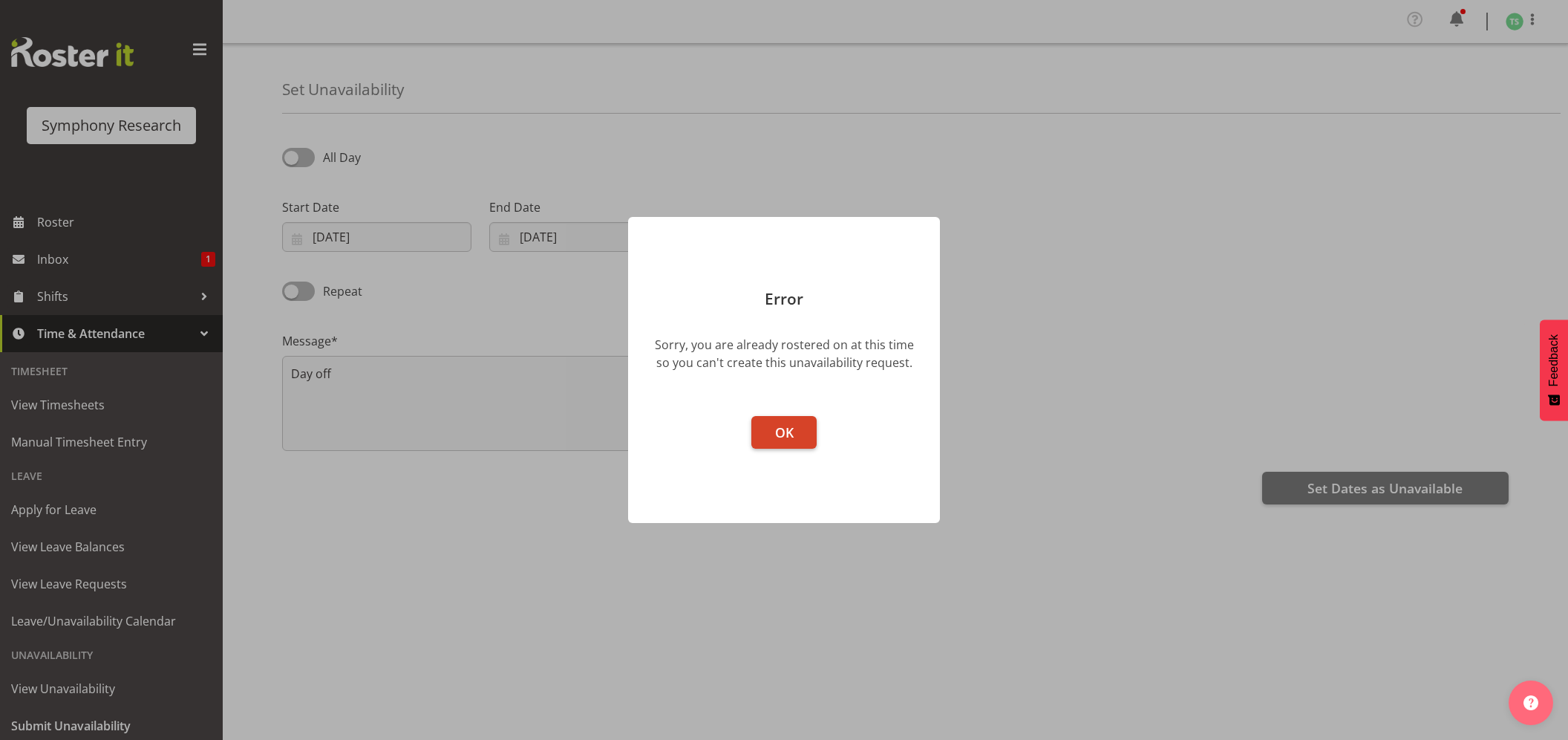
click at [799, 435] on button "OK" at bounding box center [784, 431] width 65 height 33
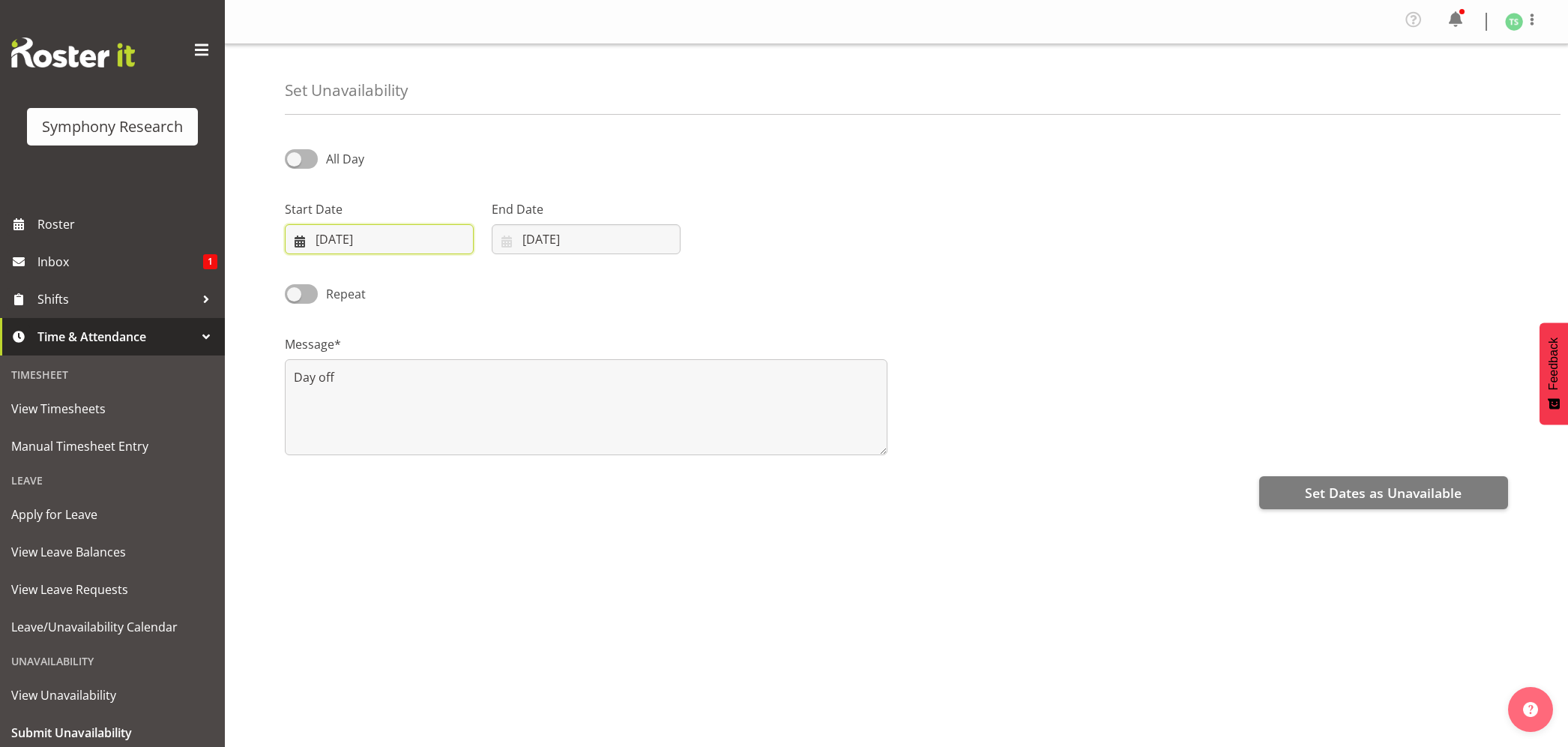
click at [366, 248] on input "[DATE]" at bounding box center [379, 239] width 189 height 30
click at [490, 419] on span "20" at bounding box center [495, 418] width 12 height 14
type input "[DATE]"
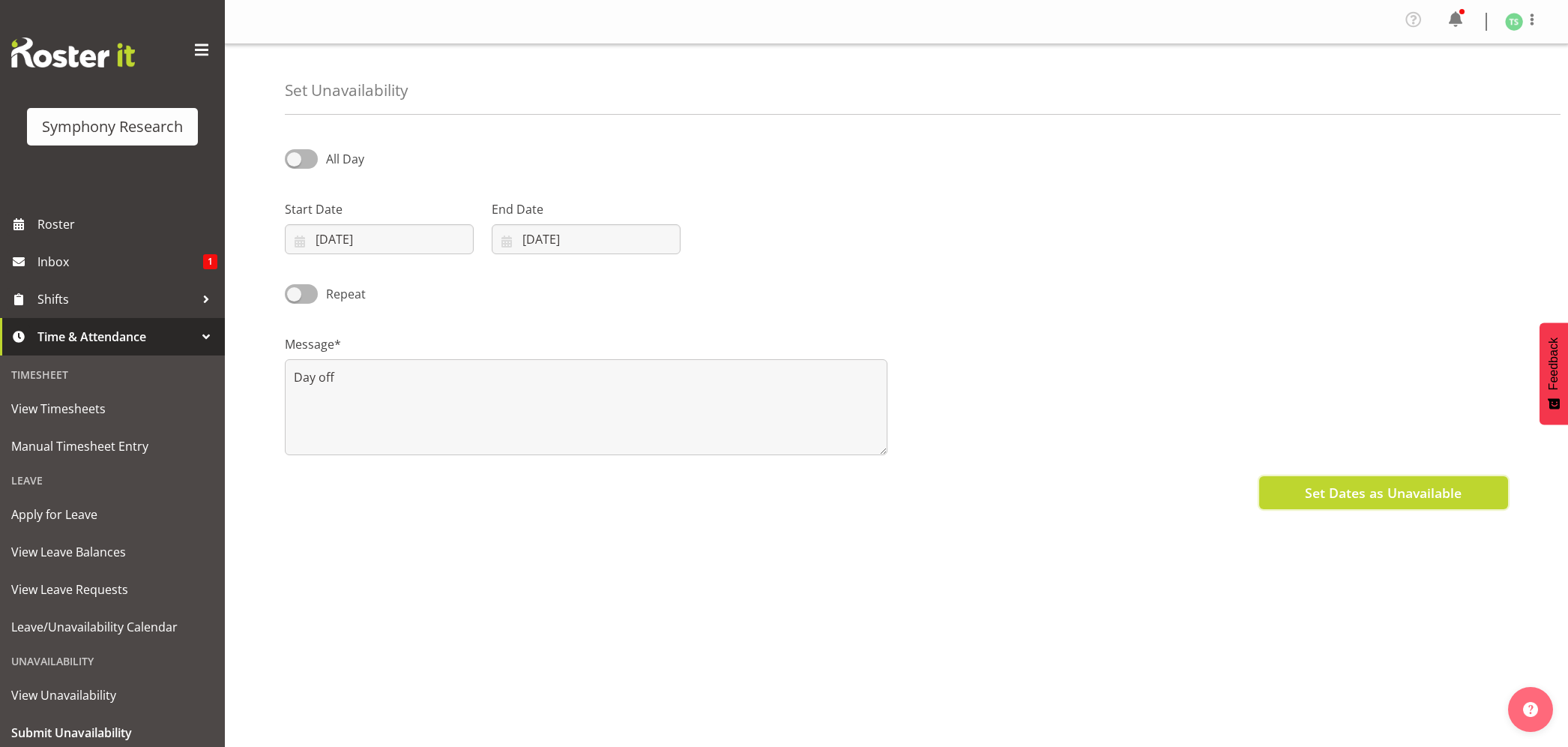
click at [1450, 481] on button "Set Dates as Unavailable" at bounding box center [1383, 492] width 249 height 33
